Goal: Check status: Check status

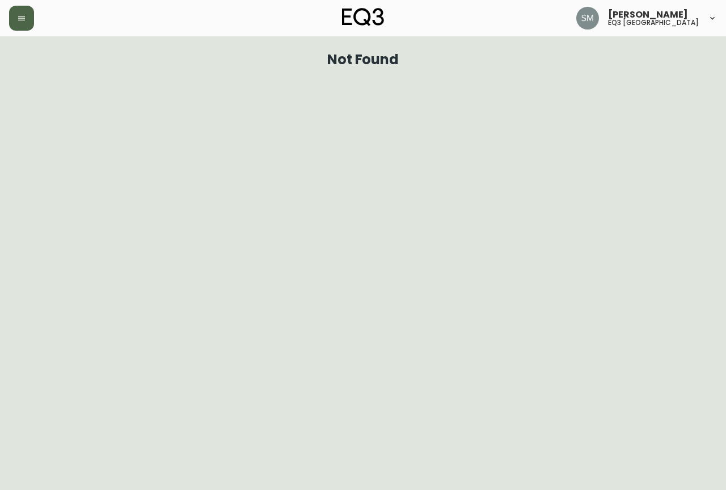
click at [16, 22] on button "button" at bounding box center [21, 18] width 25 height 25
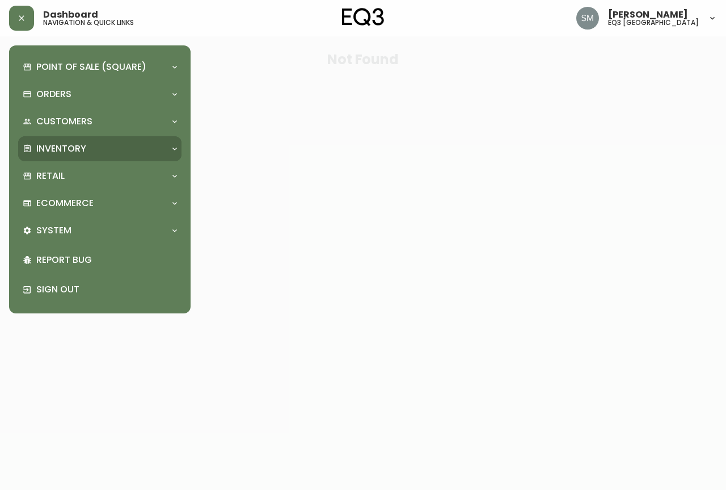
click at [92, 145] on div "Inventory" at bounding box center [94, 148] width 143 height 12
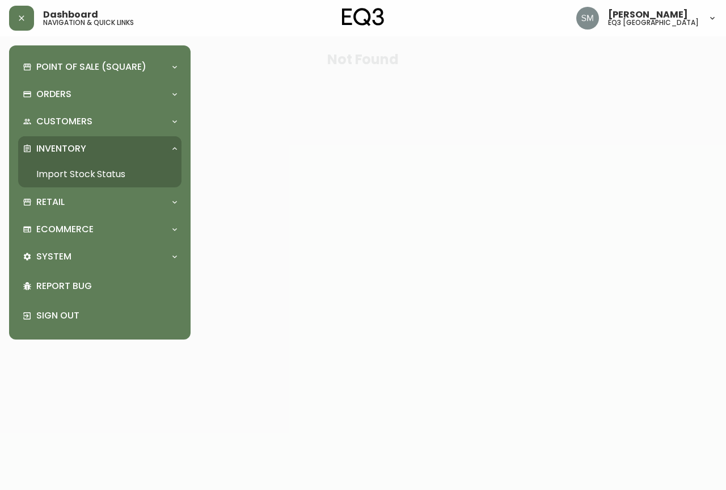
click at [99, 165] on link "Import Stock Status" at bounding box center [99, 174] width 163 height 26
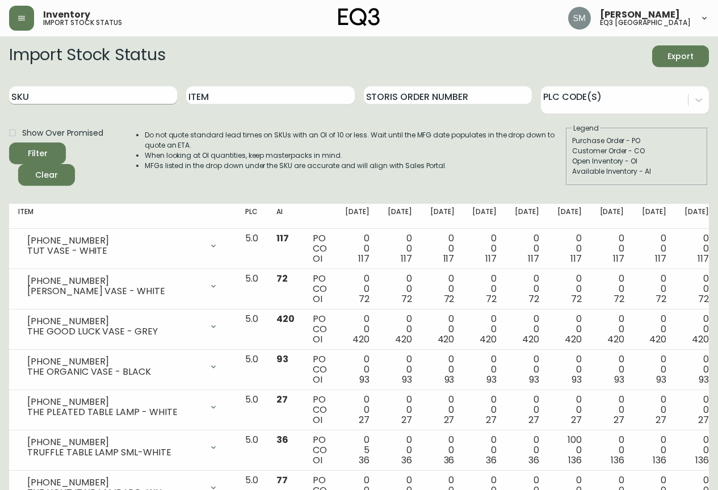
click at [94, 92] on input "SKU" at bounding box center [93, 95] width 168 height 18
paste input "[EMAIL_ADDRESS][DOMAIN_NAME]"
type input "j"
paste input "7050-347-16-A"
type input "7050-347-16-A"
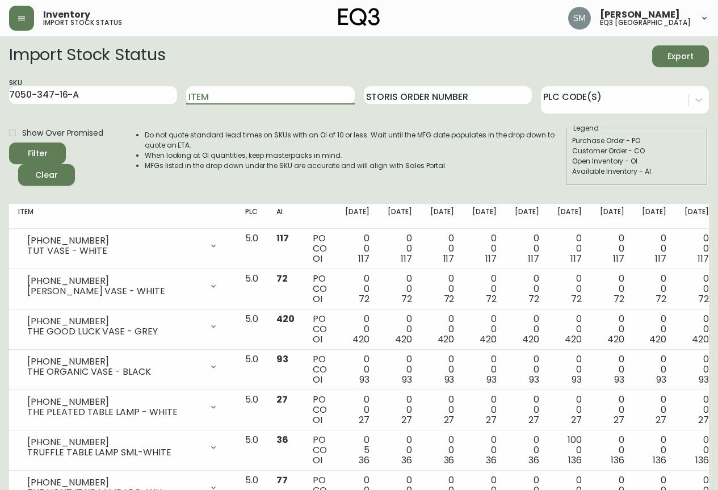
click at [9, 142] on button "Filter" at bounding box center [37, 153] width 57 height 22
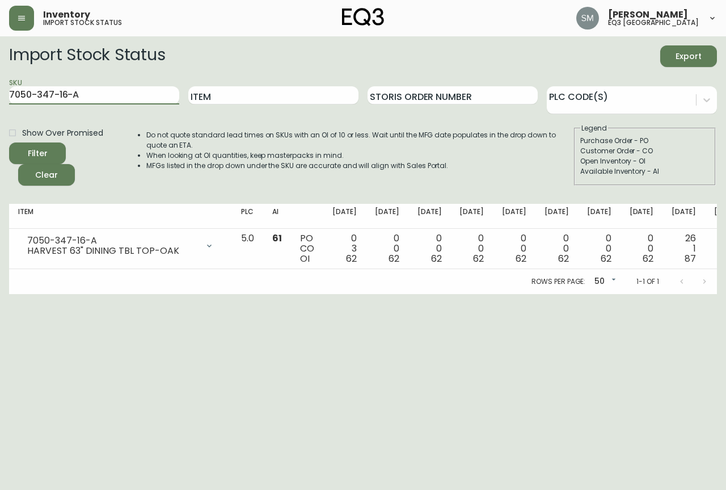
drag, startPoint x: 96, startPoint y: 92, endPoint x: 0, endPoint y: 71, distance: 98.2
click at [0, 71] on main "Import Stock Status Export SKU 7050-347-16-A Item Storis Order Number PLC Code(…" at bounding box center [363, 165] width 726 height 258
paste input "7050-347-16-B"
type input "7050-347-16-B"
click at [130, 95] on input "7050-347-16-B" at bounding box center [94, 95] width 170 height 18
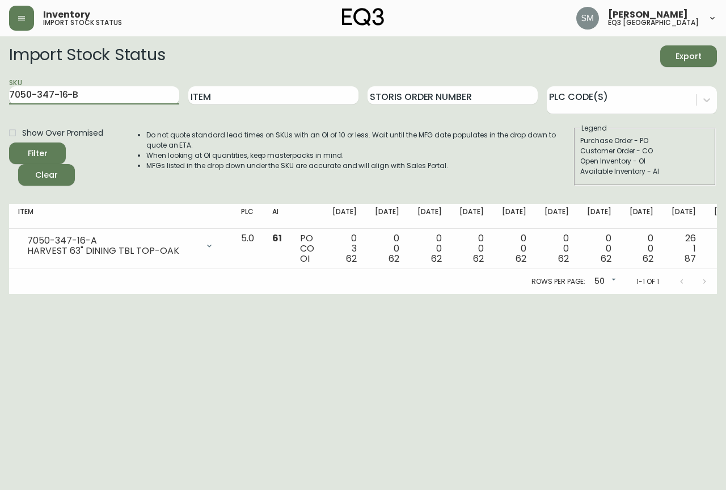
click at [9, 142] on button "Filter" at bounding box center [37, 153] width 57 height 22
